Goal: Information Seeking & Learning: Learn about a topic

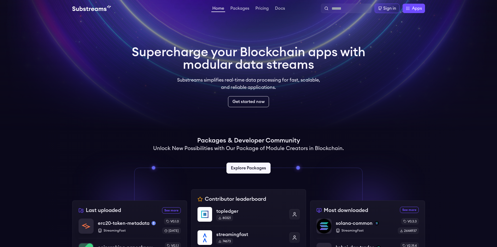
click at [182, 53] on h1 "Supercharge your Blockchain apps with modular data streams" at bounding box center [249, 58] width 234 height 25
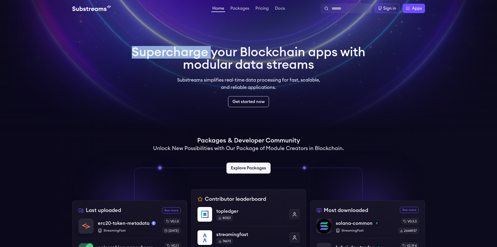
click at [182, 53] on h1 "Supercharge your Blockchain apps with modular data streams" at bounding box center [249, 58] width 234 height 25
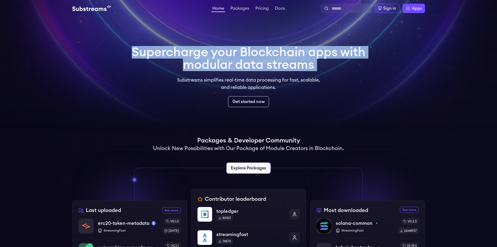
drag, startPoint x: 182, startPoint y: 53, endPoint x: 232, endPoint y: 68, distance: 51.4
click at [221, 68] on h1 "Supercharge your Blockchain apps with modular data streams" at bounding box center [249, 58] width 234 height 25
click at [261, 68] on h1 "Supercharge your Blockchain apps with modular data streams" at bounding box center [249, 58] width 234 height 25
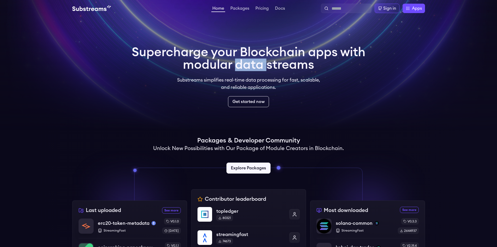
click at [261, 68] on h1 "Supercharge your Blockchain apps with modular data streams" at bounding box center [249, 58] width 234 height 25
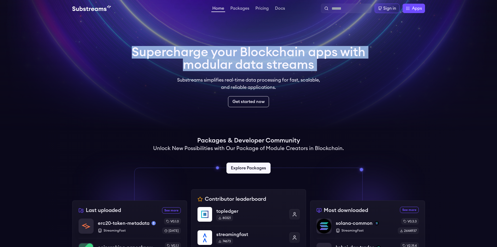
click at [261, 68] on h1 "Supercharge your Blockchain apps with modular data streams" at bounding box center [249, 58] width 234 height 25
click at [239, 9] on link "Packages" at bounding box center [240, 8] width 21 height 5
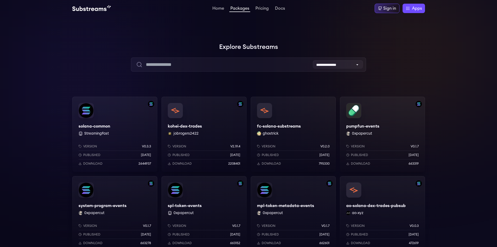
click at [145, 116] on div "solana-common StreamingFast Version v0.3.3 Published 7 months ago Download 2644…" at bounding box center [114, 134] width 85 height 75
click at [114, 116] on div "solana-common StreamingFast Version v0.3.3 Published 7 months ago Download 2644…" at bounding box center [114, 134] width 85 height 75
click at [218, 10] on link "Home" at bounding box center [219, 8] width 14 height 5
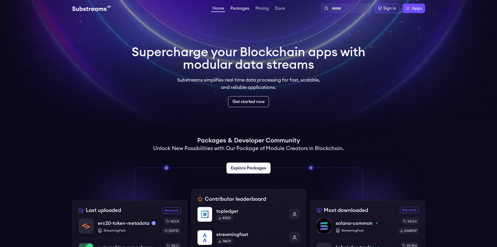
click at [238, 9] on link "Packages" at bounding box center [240, 8] width 21 height 5
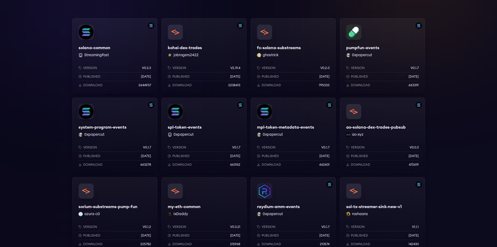
scroll to position [104, 0]
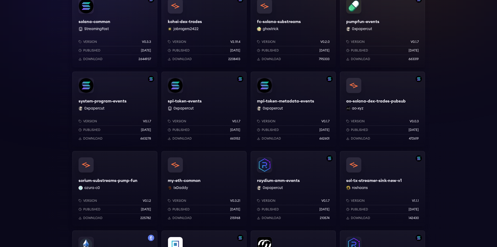
click at [472, 122] on div "solana-common StreamingFast Version v0.3.3 Published 7 months ago Download 2644…" at bounding box center [248, 245] width 497 height 506
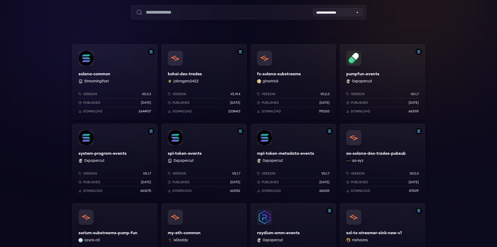
scroll to position [0, 0]
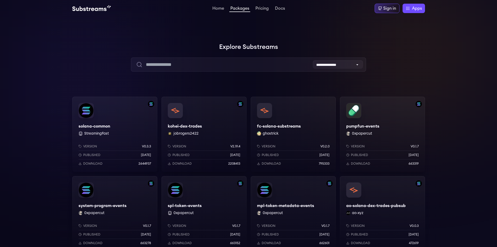
drag, startPoint x: 104, startPoint y: 9, endPoint x: 136, endPoint y: 16, distance: 33.2
click at [104, 9] on img at bounding box center [91, 8] width 39 height 6
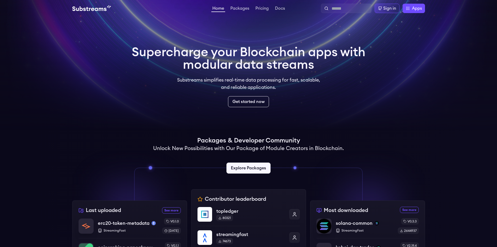
click at [377, 51] on video at bounding box center [248, 65] width 497 height 131
